Goal: Task Accomplishment & Management: Use online tool/utility

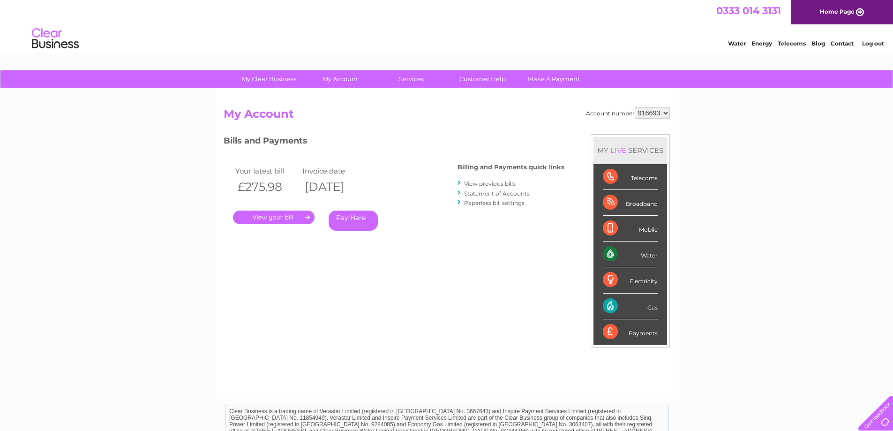
click at [490, 182] on link "View previous bills" at bounding box center [490, 183] width 52 height 7
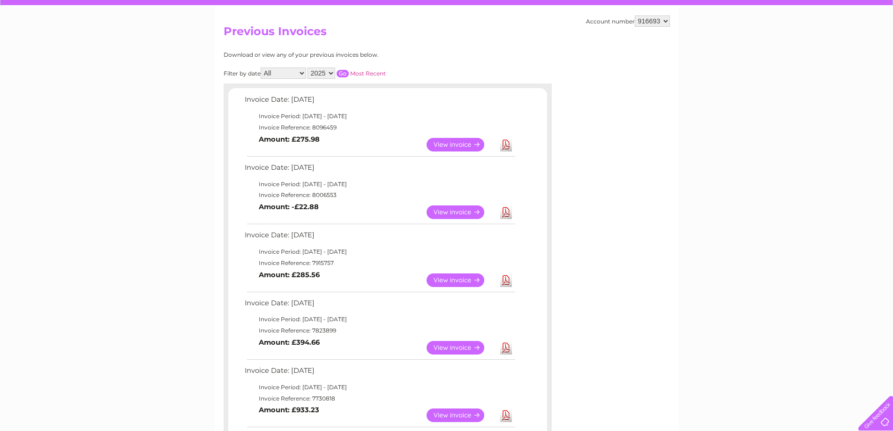
scroll to position [94, 0]
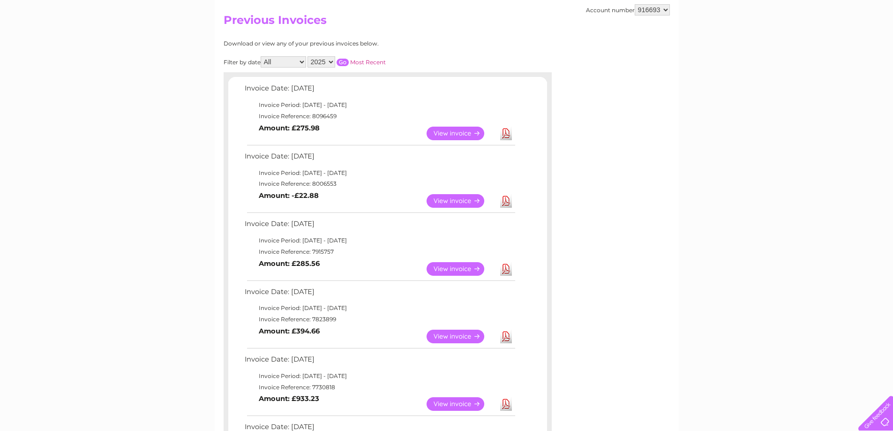
click at [508, 202] on link "Download" at bounding box center [506, 201] width 12 height 14
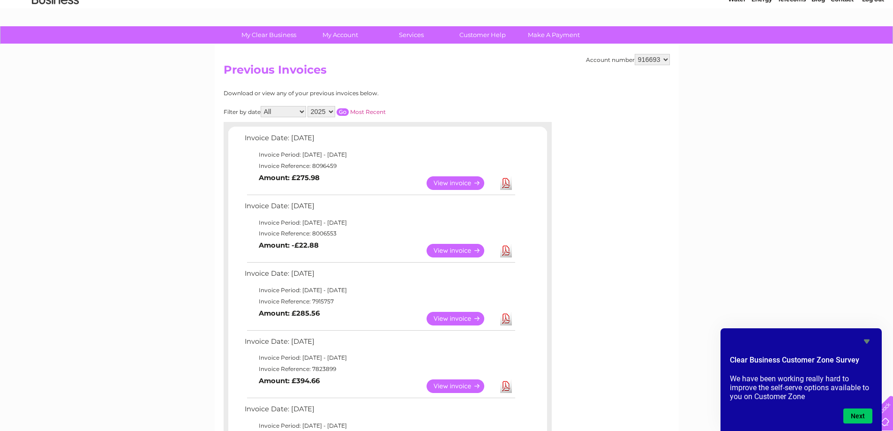
scroll to position [0, 0]
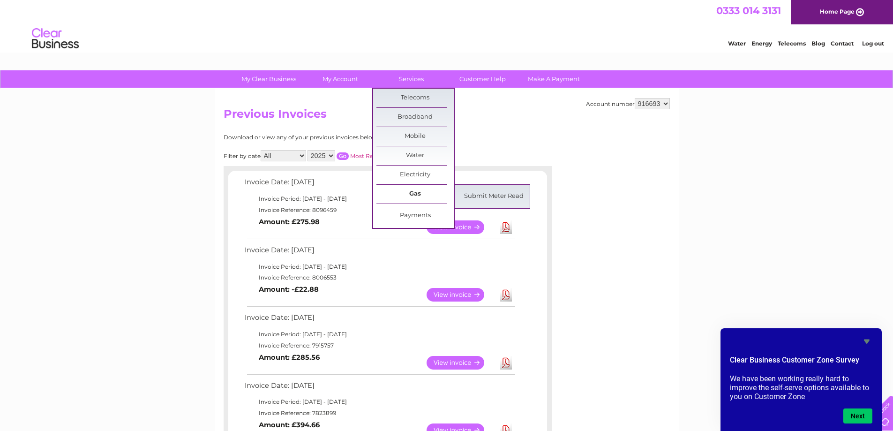
click at [416, 196] on link "Gas" at bounding box center [414, 194] width 77 height 19
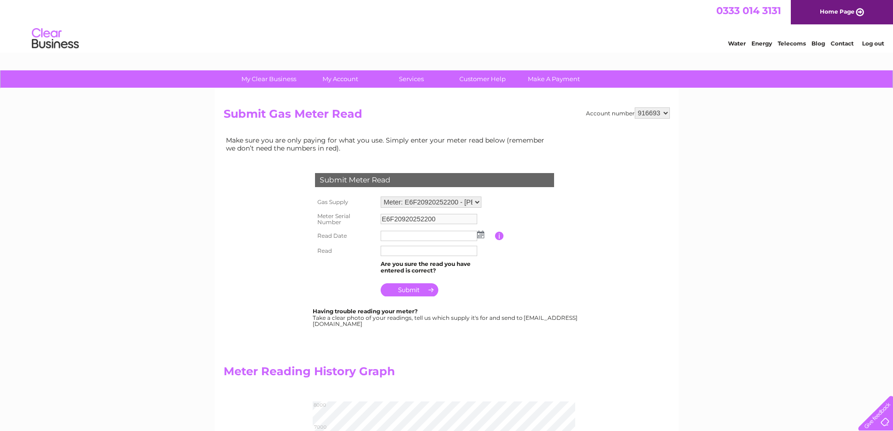
click at [428, 203] on select "Meter: E6F20920252200 - [PERSON_NAME][GEOGRAPHIC_DATA], [STREET_ADDRESS] Meter:…" at bounding box center [431, 201] width 101 height 11
click at [178, 182] on div "My Clear Business Login Details My Details My Preferences Link Account My Accou…" at bounding box center [446, 422] width 893 height 705
click at [501, 240] on td at bounding box center [499, 235] width 9 height 15
click at [501, 237] on input "button" at bounding box center [499, 236] width 9 height 8
click at [254, 232] on div "Make sure you are only paying for what you use. Simply enter your meter read be…" at bounding box center [388, 369] width 328 height 470
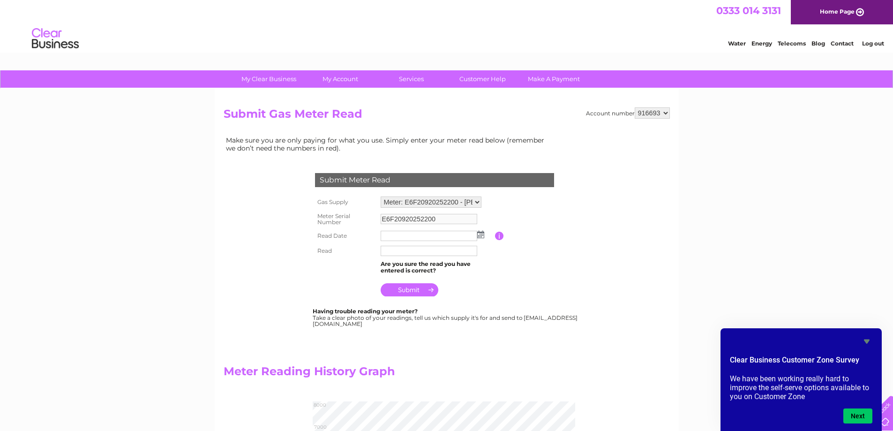
click at [652, 115] on select "916693" at bounding box center [652, 112] width 35 height 11
click at [698, 108] on div "My Clear Business Login Details My Details My Preferences Link Account My Accou…" at bounding box center [446, 422] width 893 height 704
click at [383, 251] on input "text" at bounding box center [429, 251] width 97 height 10
click at [263, 244] on div "Make sure you are only paying for what you use. Simply enter your meter read be…" at bounding box center [388, 369] width 328 height 470
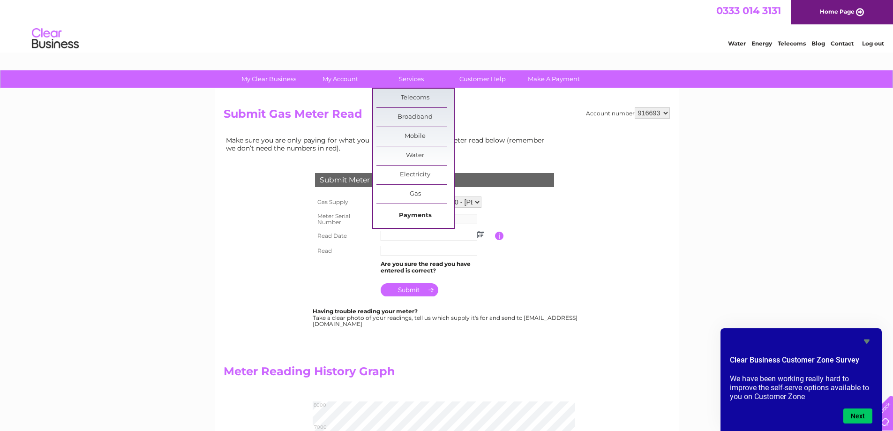
click at [413, 214] on link "Payments" at bounding box center [414, 215] width 77 height 19
